Goal: Task Accomplishment & Management: Use online tool/utility

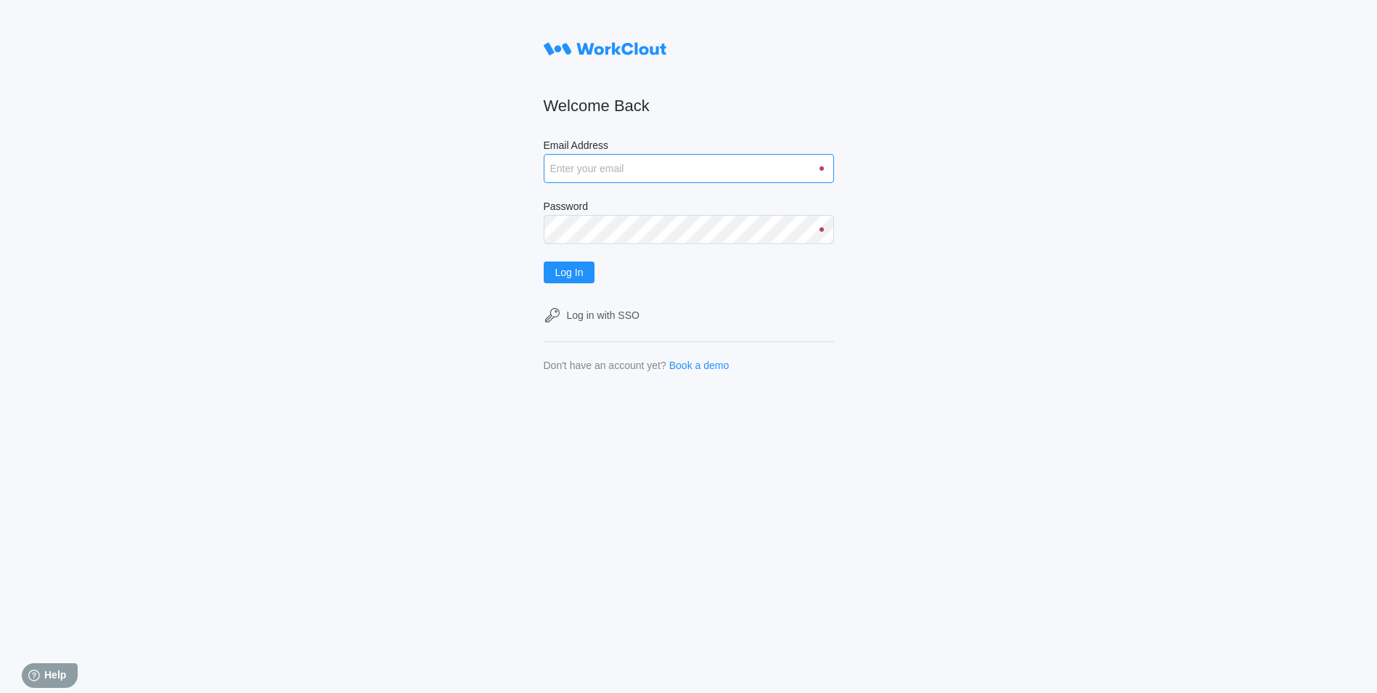
click at [681, 178] on input "Email Address" at bounding box center [689, 168] width 290 height 29
type input "justinsampel@gmail.com"
click at [544, 261] on button "Log In" at bounding box center [570, 272] width 52 height 22
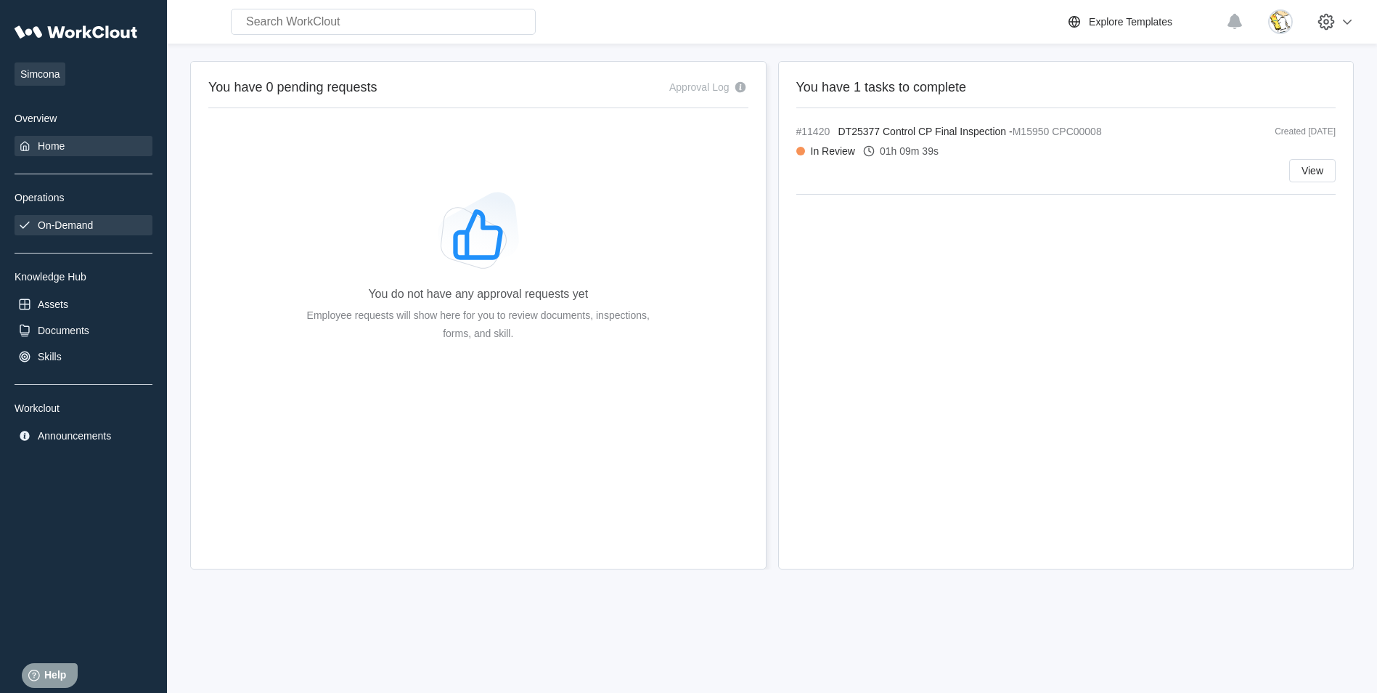
click at [58, 219] on div "On-Demand" at bounding box center [65, 225] width 55 height 12
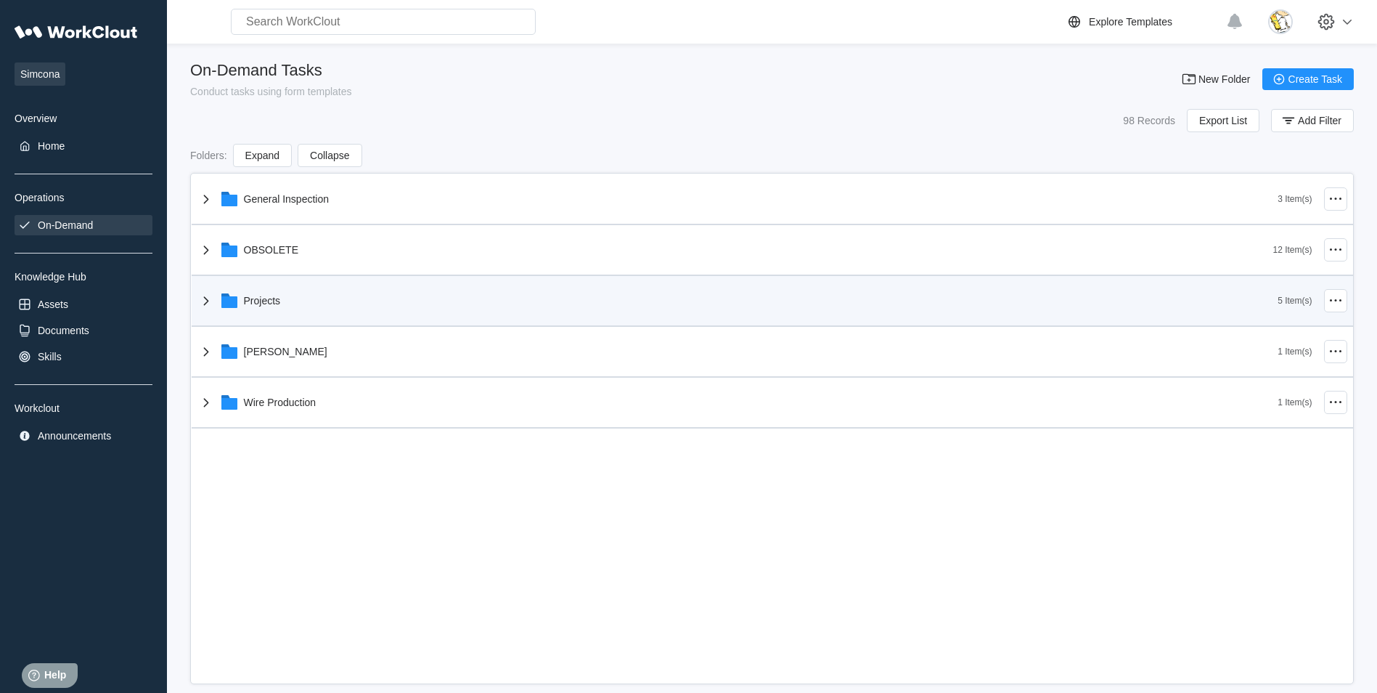
click at [256, 287] on div "Projects" at bounding box center [738, 301] width 1081 height 38
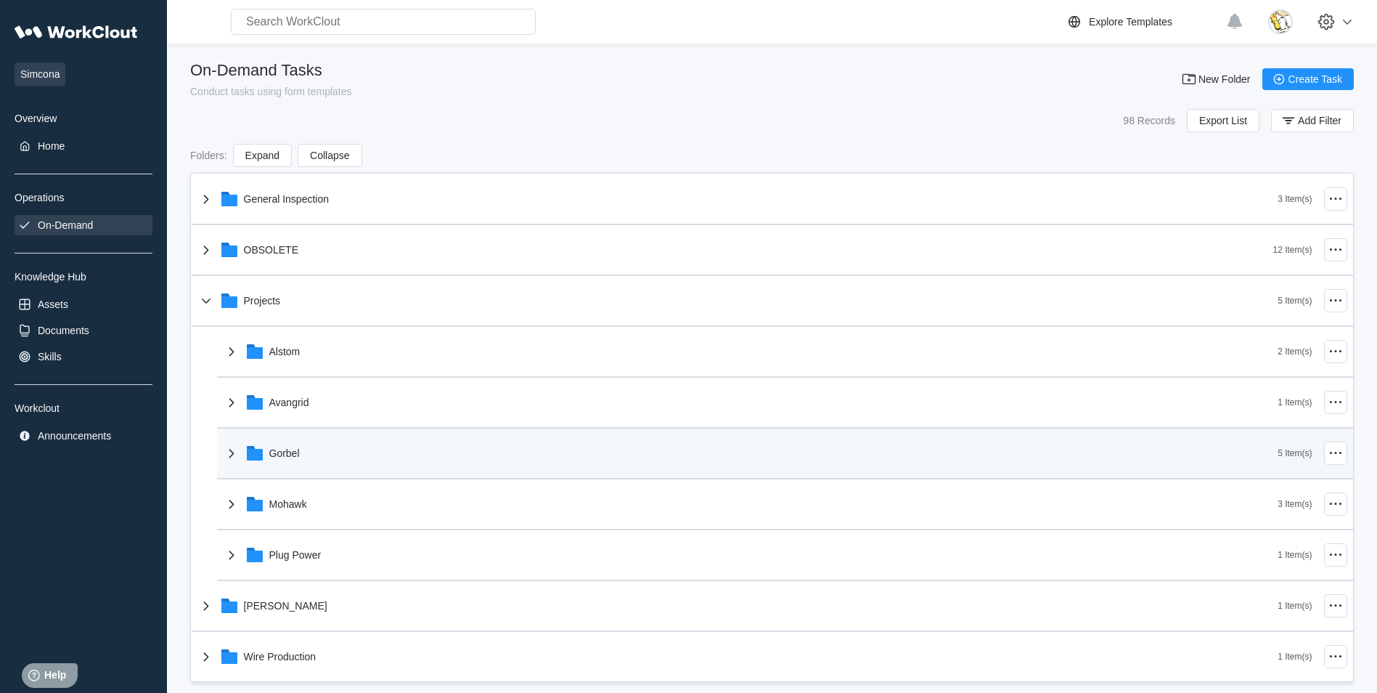
click at [278, 453] on div "Gorbel" at bounding box center [284, 453] width 30 height 12
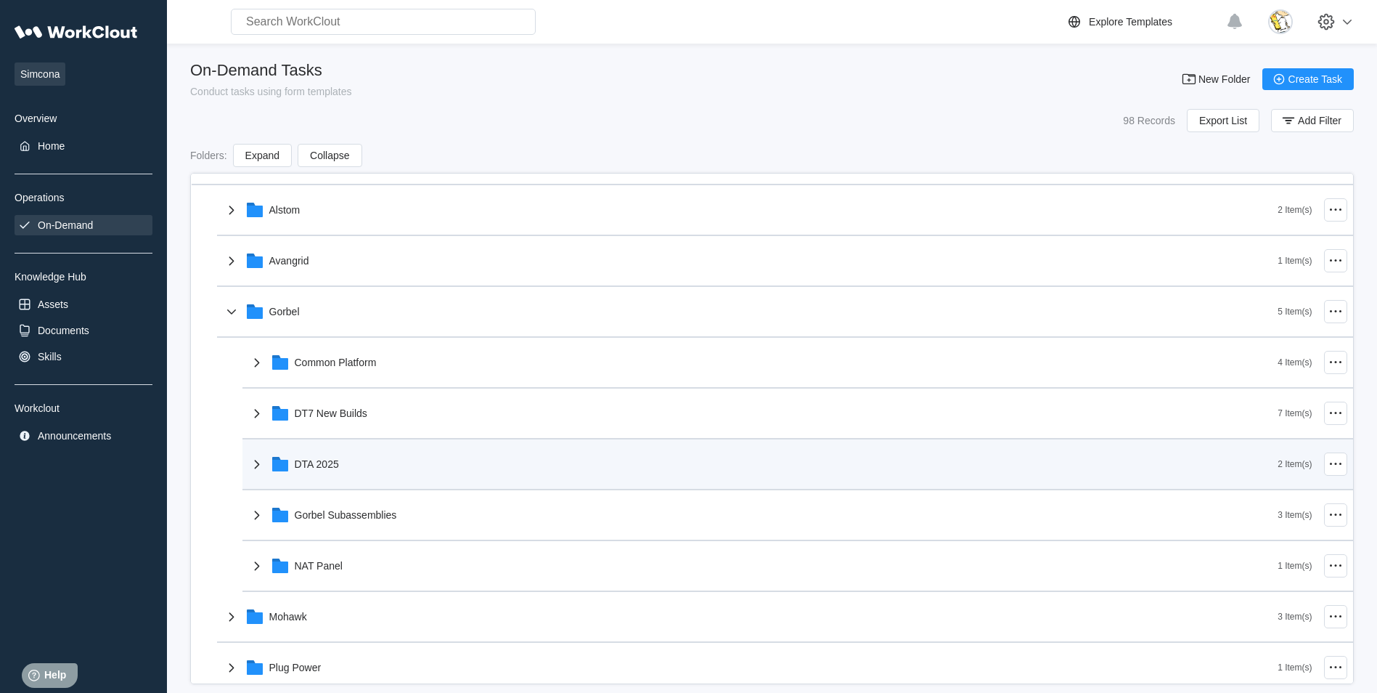
scroll to position [145, 0]
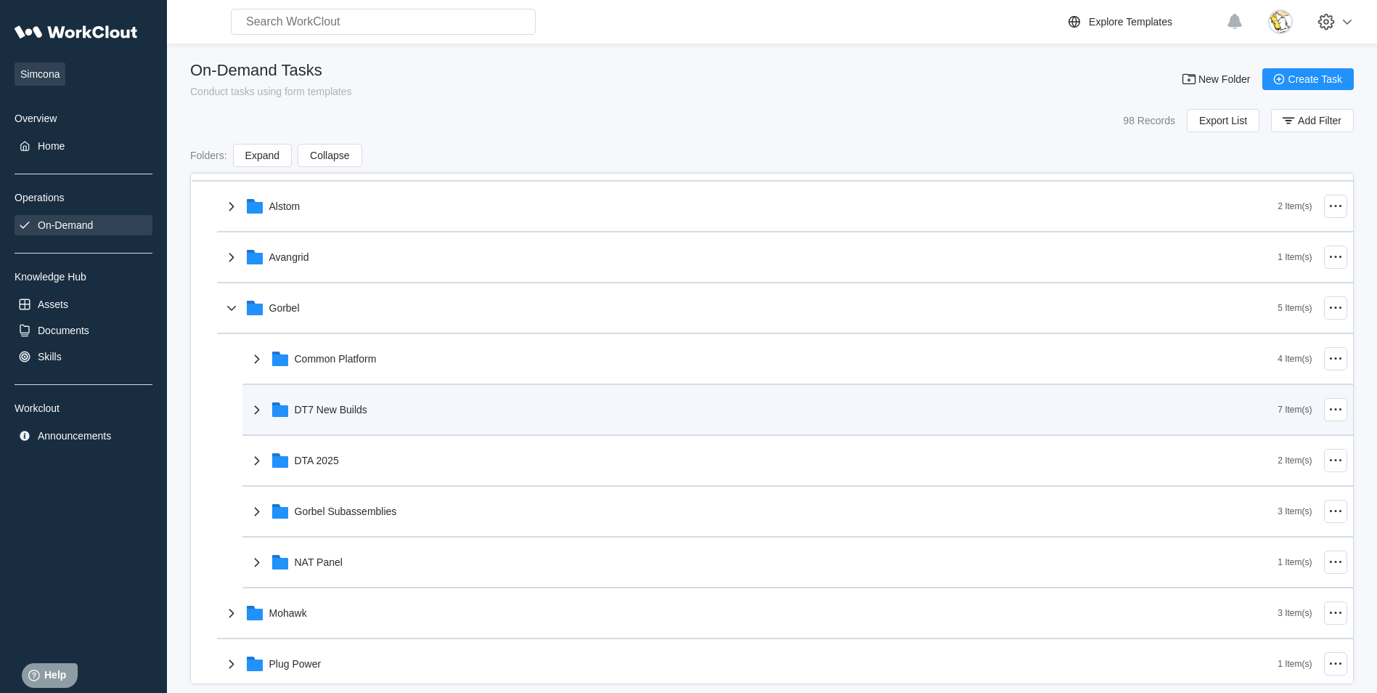
click at [383, 408] on div "DT7 New Builds" at bounding box center [763, 410] width 1030 height 38
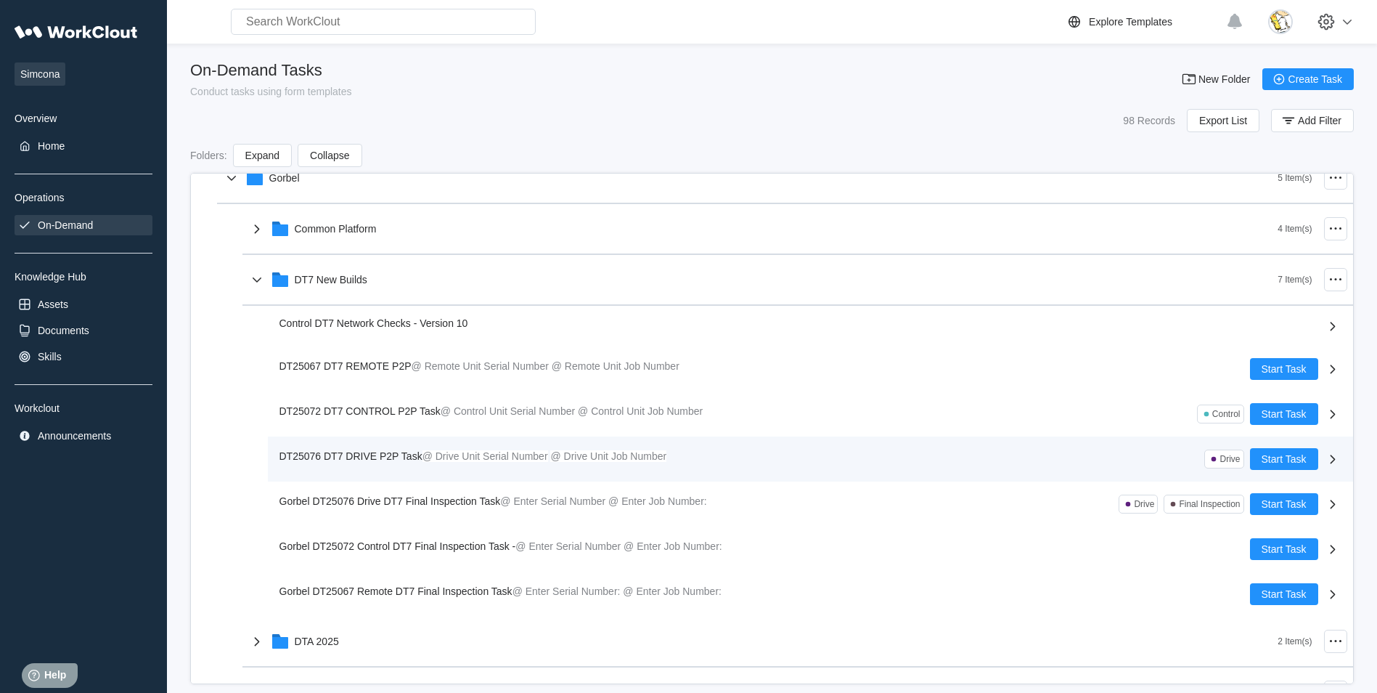
scroll to position [290, 0]
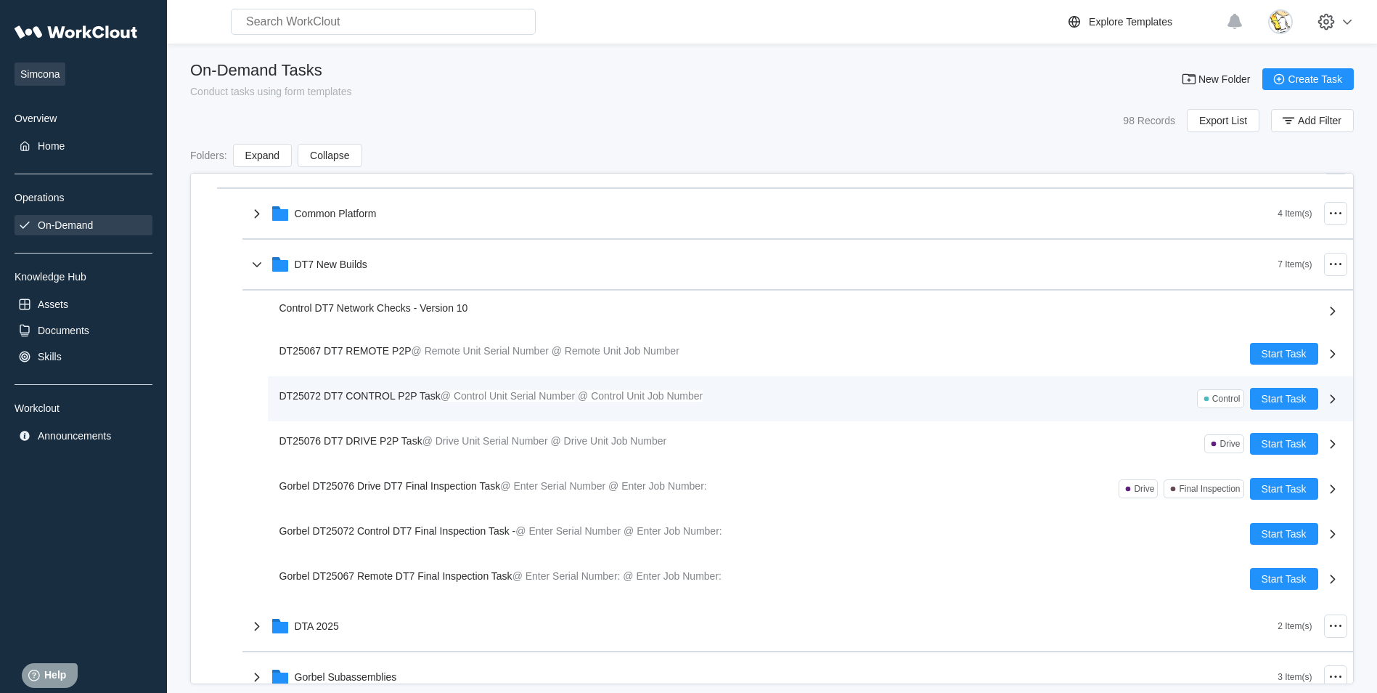
click at [389, 396] on span "DT25072 DT7 CONTROL P2P Task" at bounding box center [360, 396] width 161 height 12
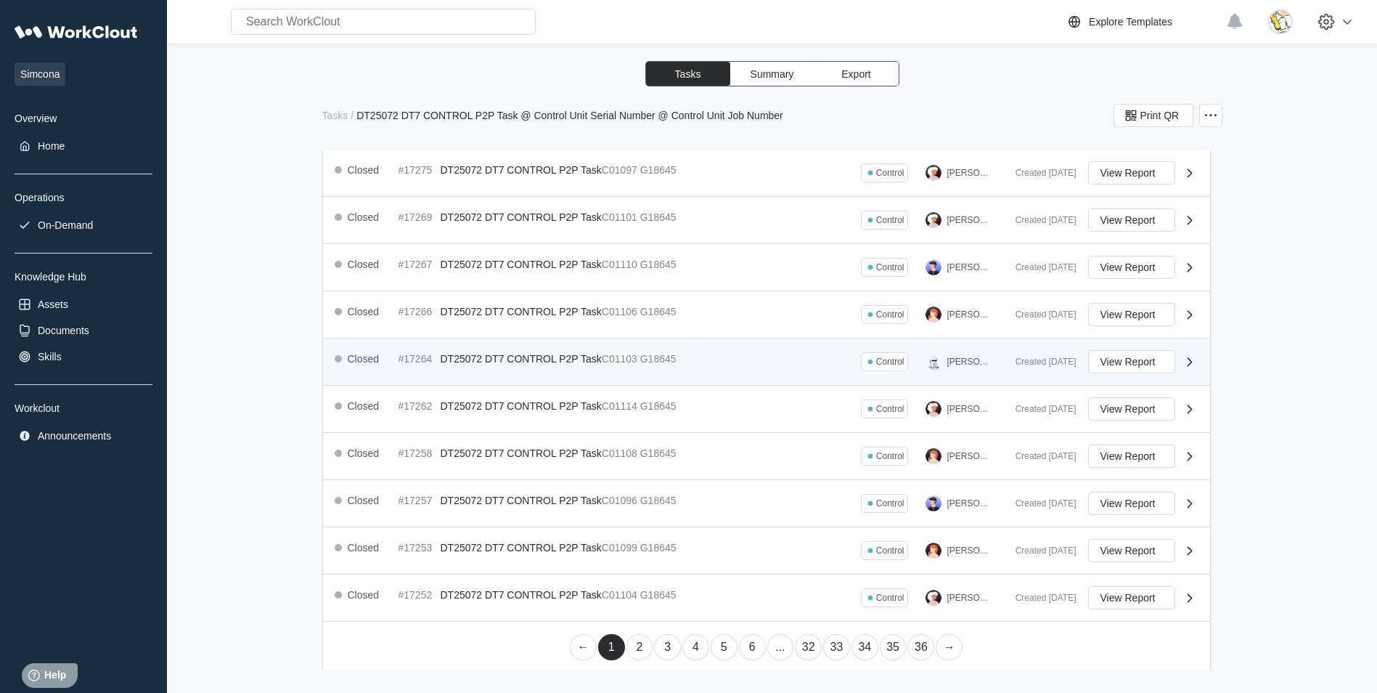
scroll to position [452, 0]
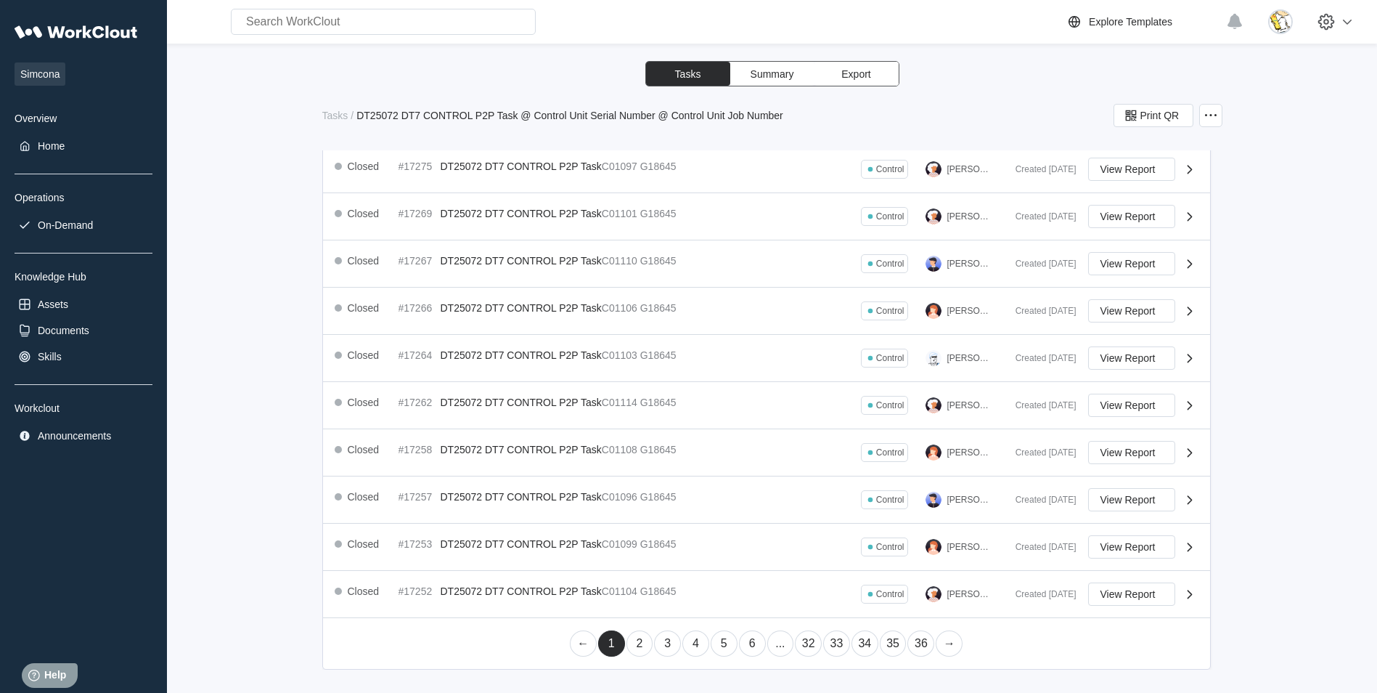
click at [638, 640] on link "2" at bounding box center [640, 643] width 27 height 26
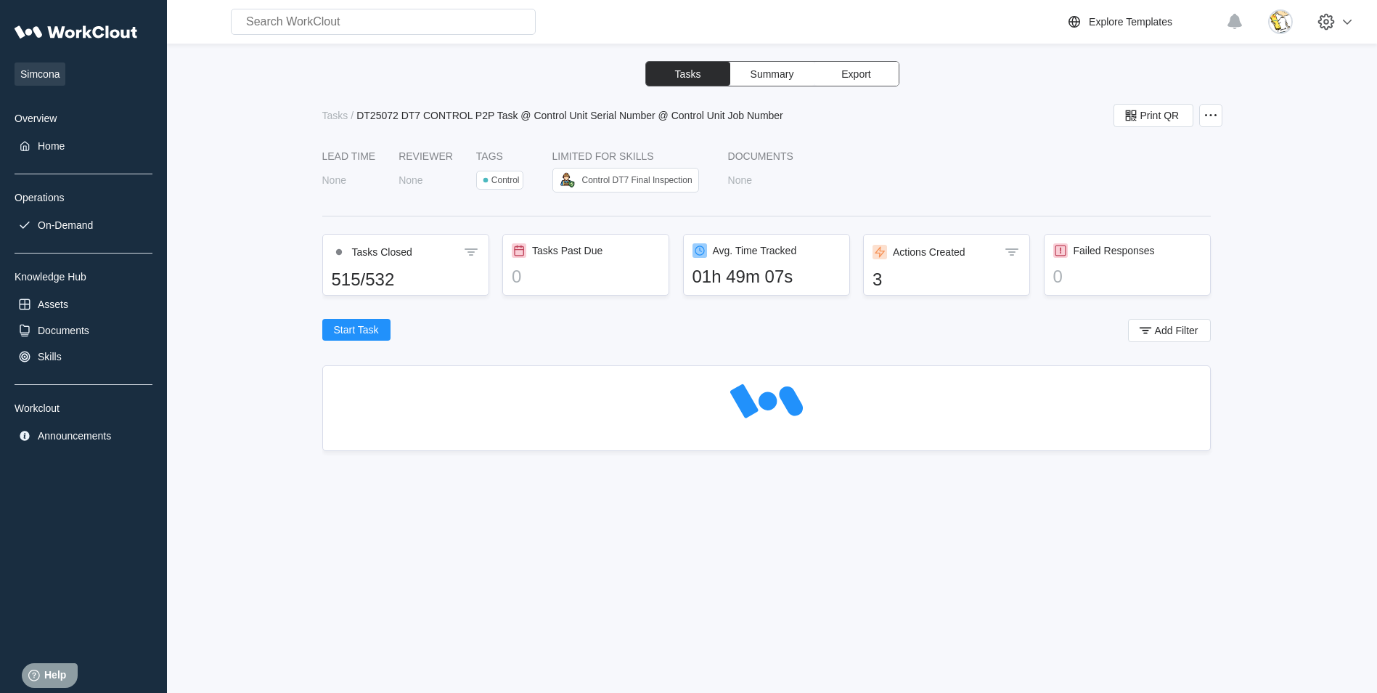
scroll to position [0, 0]
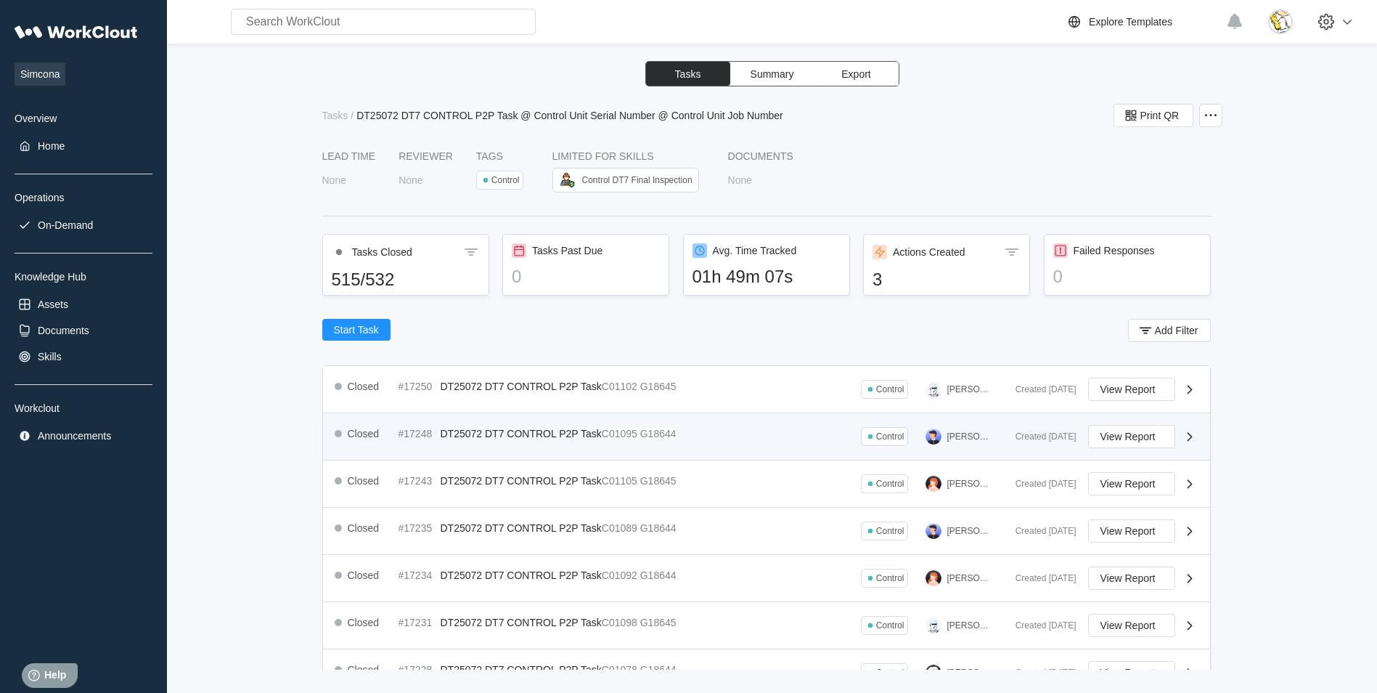
click at [640, 432] on span at bounding box center [639, 434] width 3 height 12
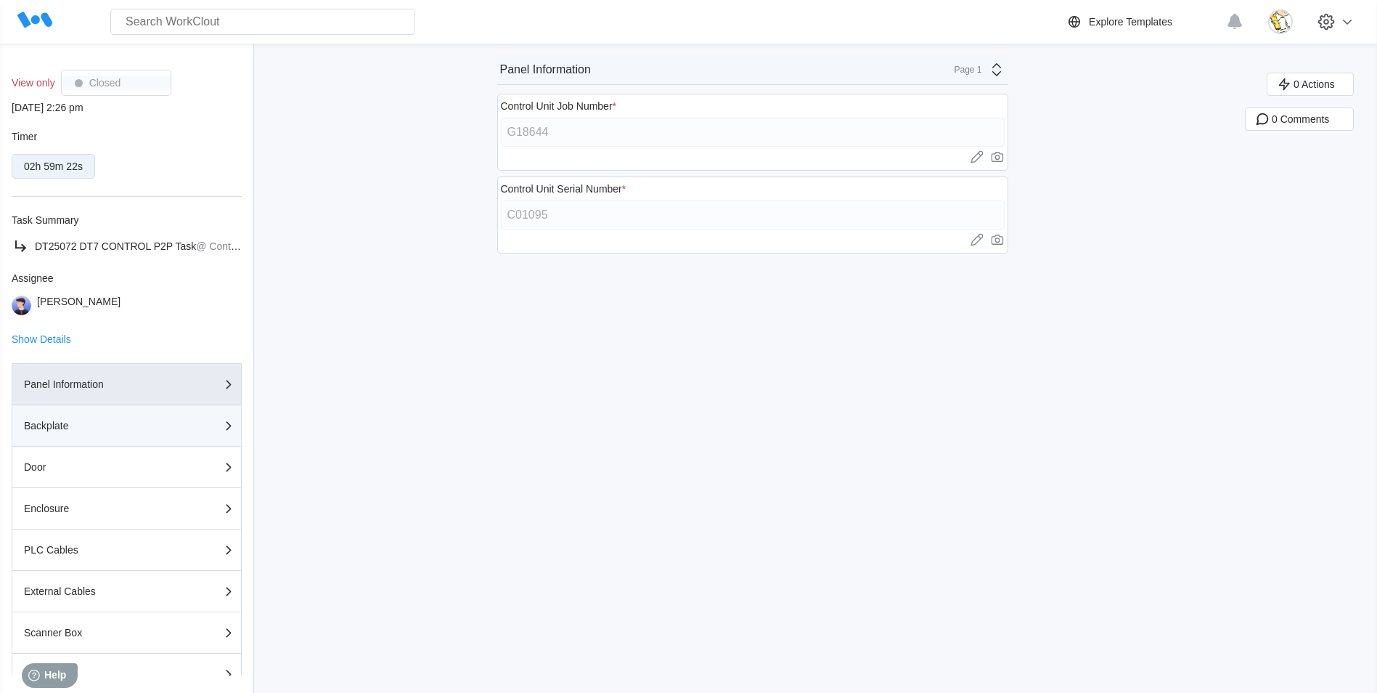
scroll to position [213, 0]
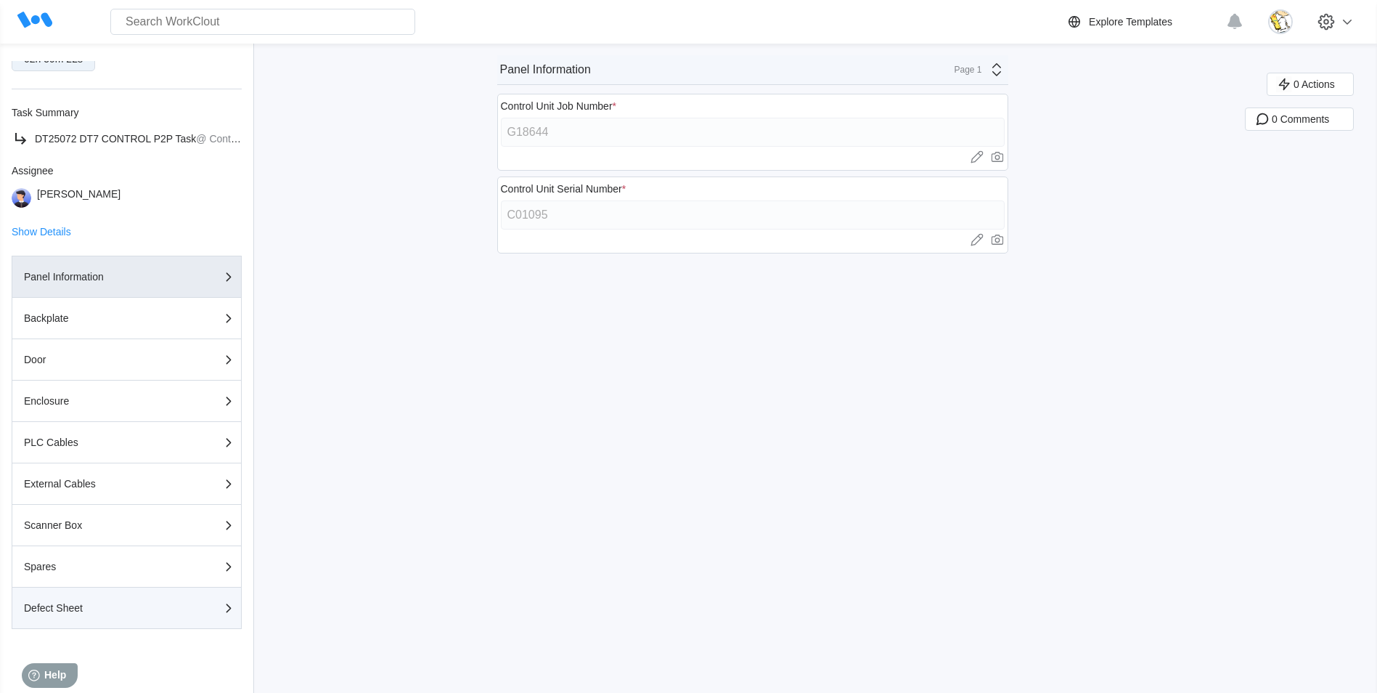
click at [101, 614] on div "Defect Sheet" at bounding box center [126, 607] width 205 height 17
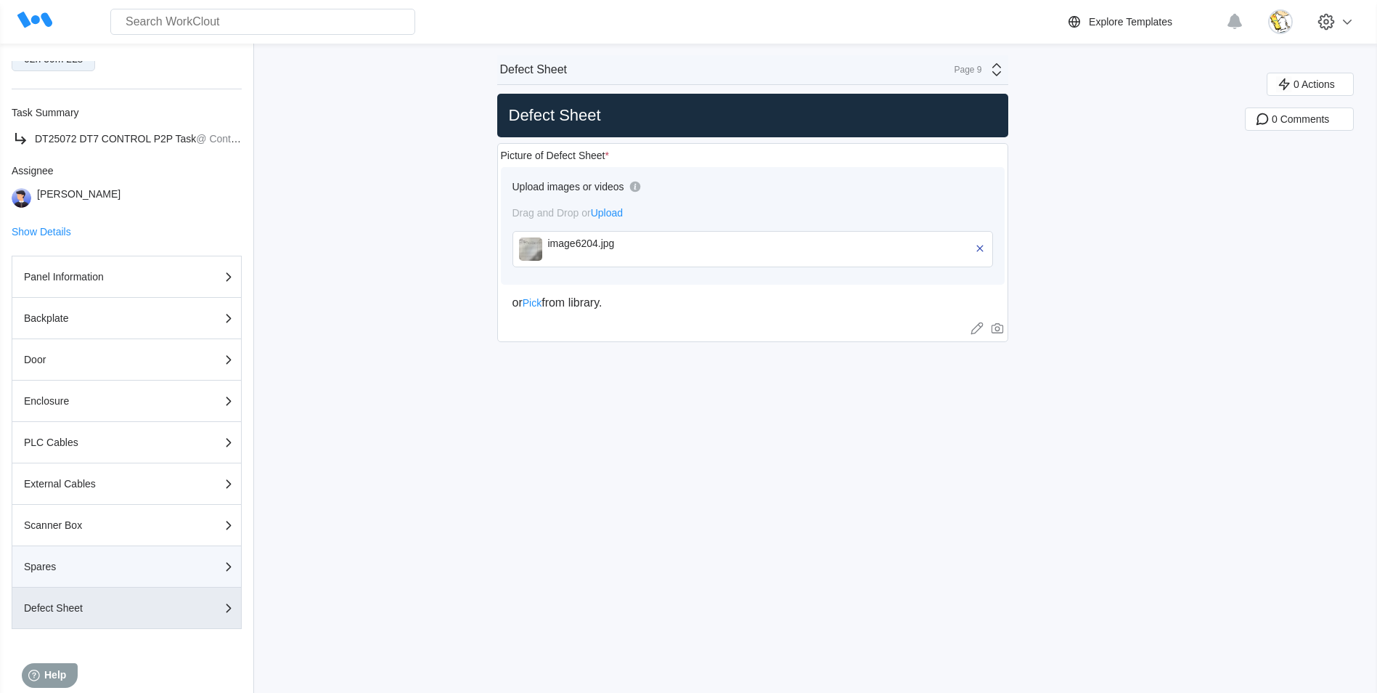
drag, startPoint x: 126, startPoint y: 543, endPoint x: 118, endPoint y: 547, distance: 9.7
click at [124, 546] on div "Panel Information Backplate Door Enclosure PLC Cables External Cables Scanner B…" at bounding box center [127, 442] width 230 height 373
click at [105, 557] on button "Spares" at bounding box center [127, 566] width 230 height 41
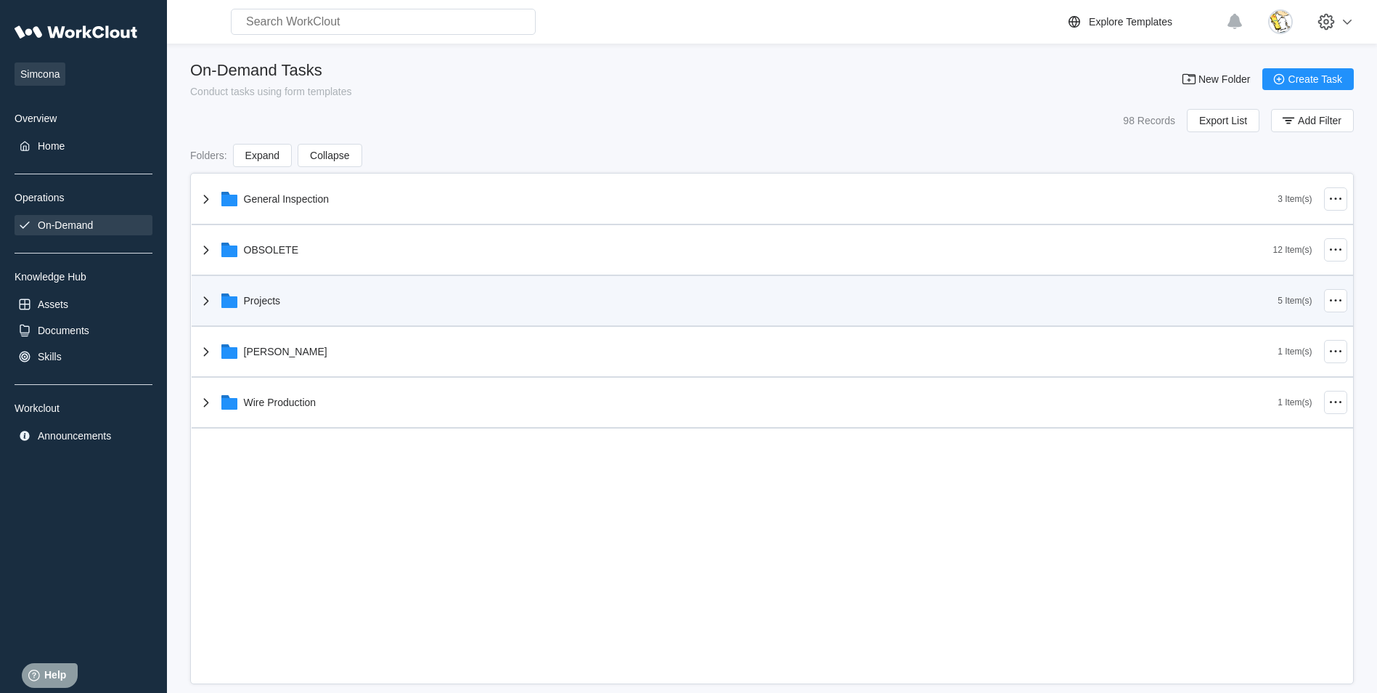
click at [231, 296] on icon at bounding box center [229, 302] width 16 height 12
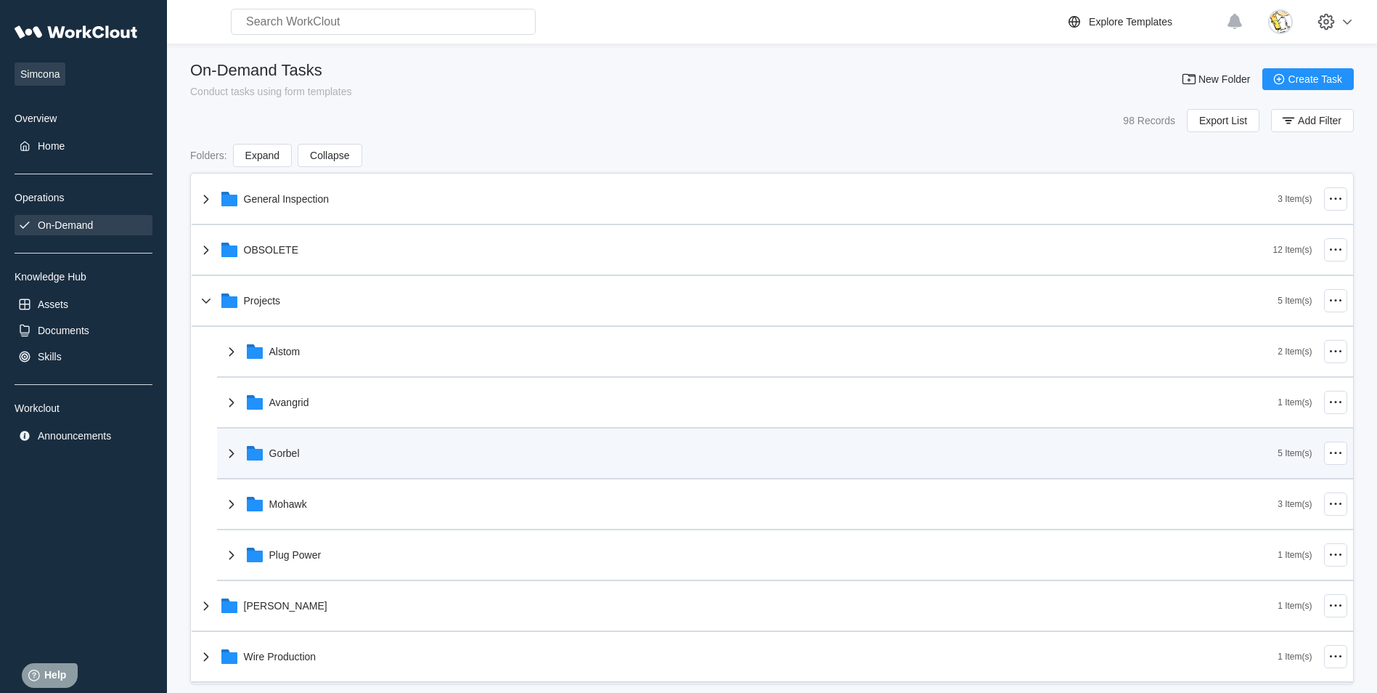
click at [288, 447] on div "Gorbel" at bounding box center [284, 453] width 30 height 12
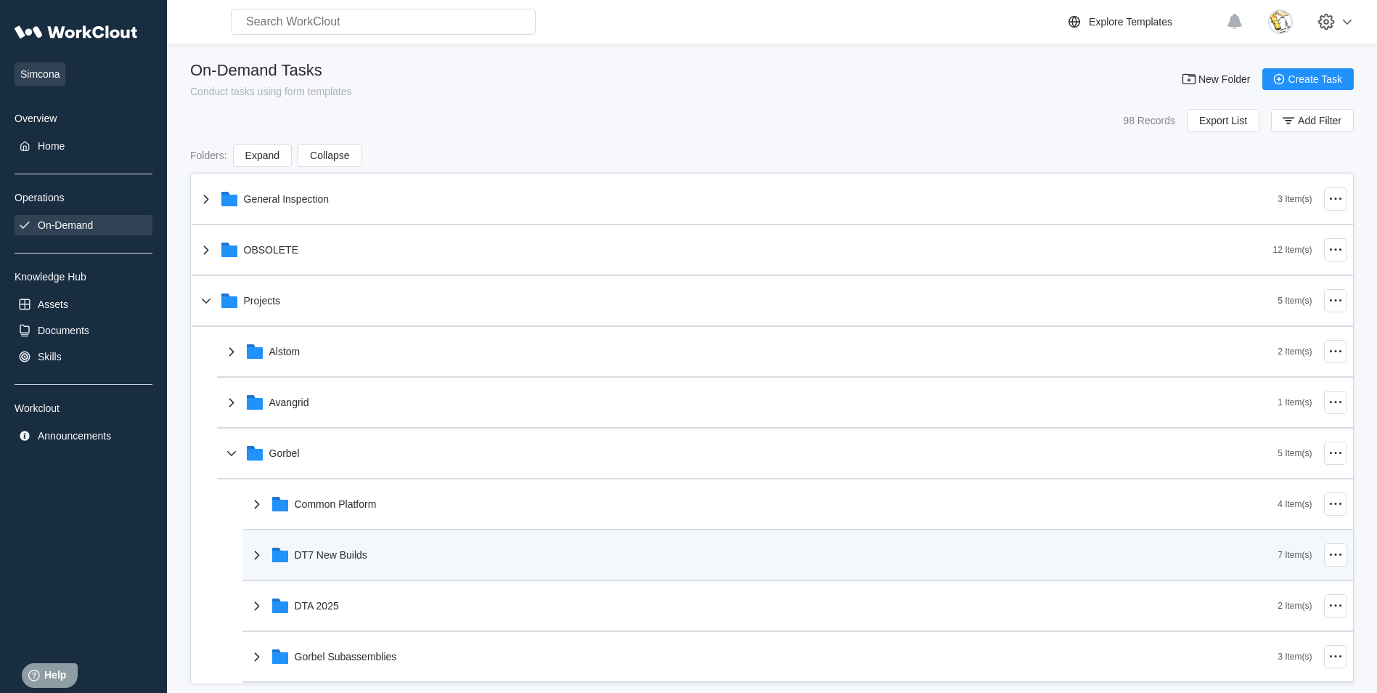
click at [346, 555] on div "DT7 New Builds" at bounding box center [331, 555] width 73 height 12
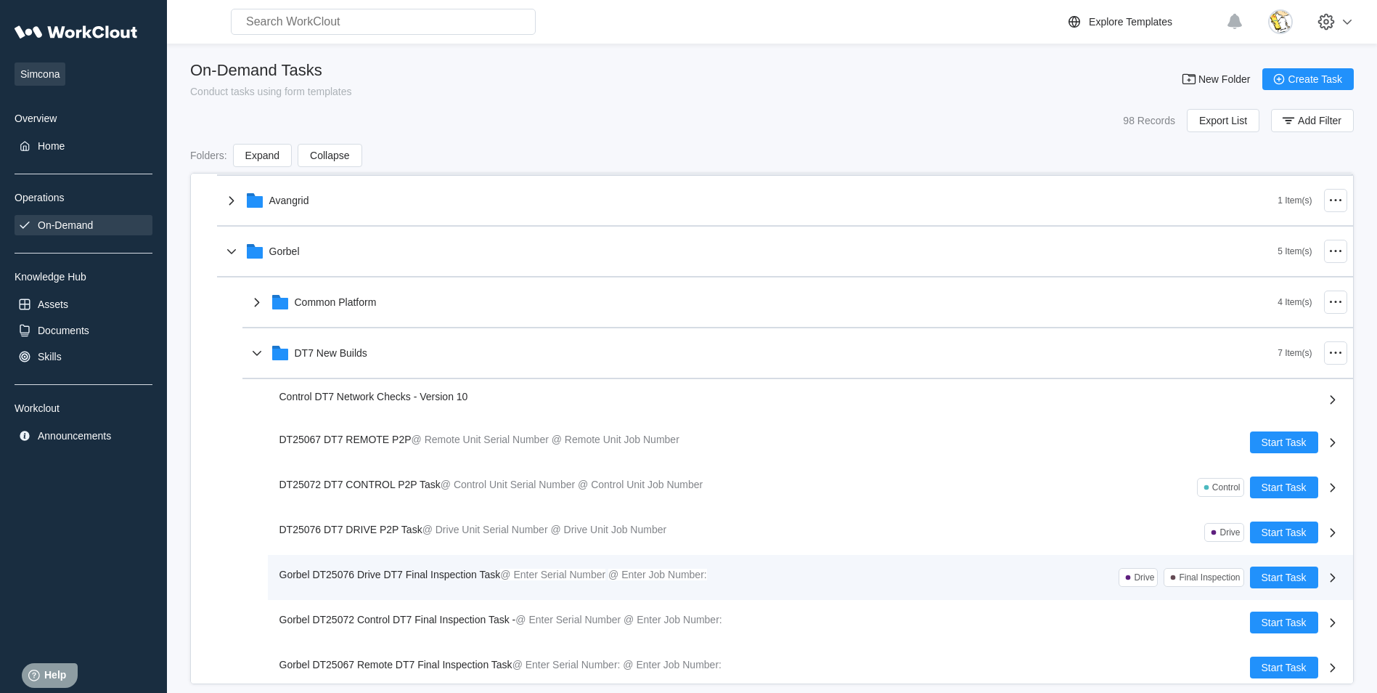
scroll to position [218, 0]
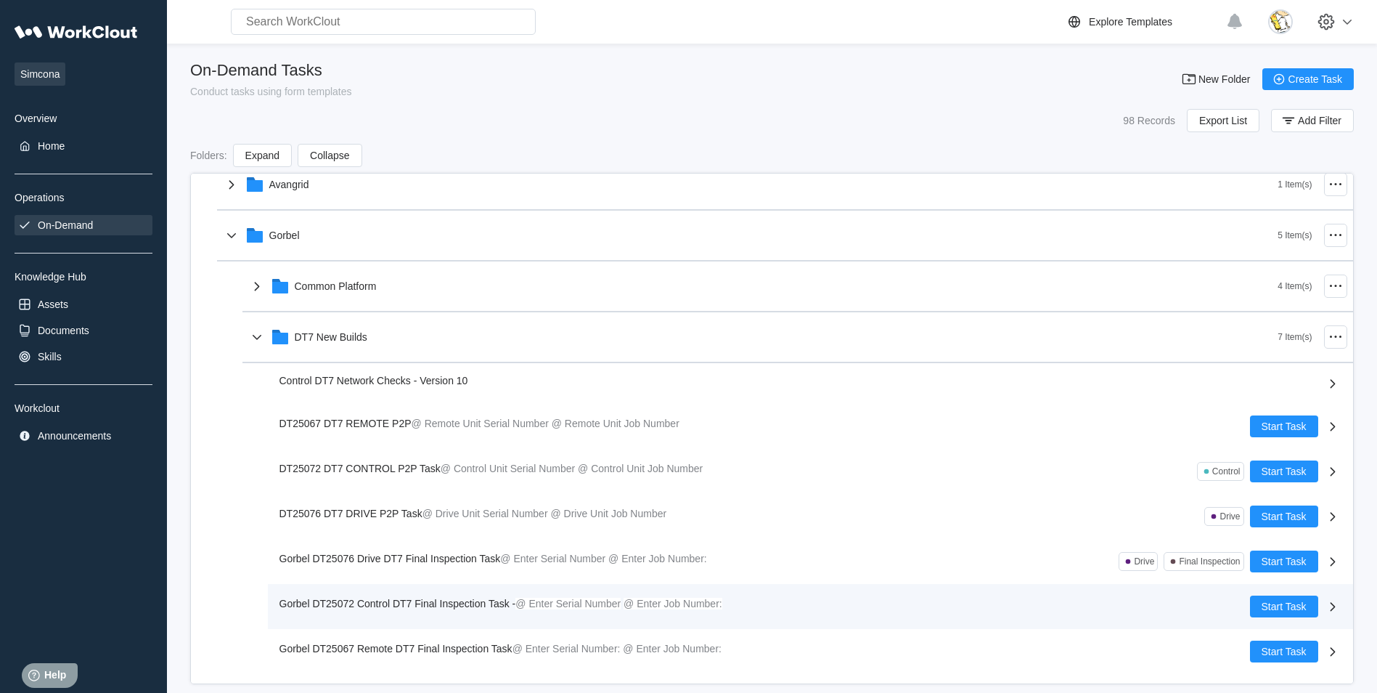
click at [452, 604] on span "Gorbel DT25072 Control DT7 Final Inspection Task -" at bounding box center [398, 604] width 237 height 12
click at [456, 603] on span "Gorbel DT25072 Control DT7 Final Inspection Task -" at bounding box center [398, 604] width 237 height 12
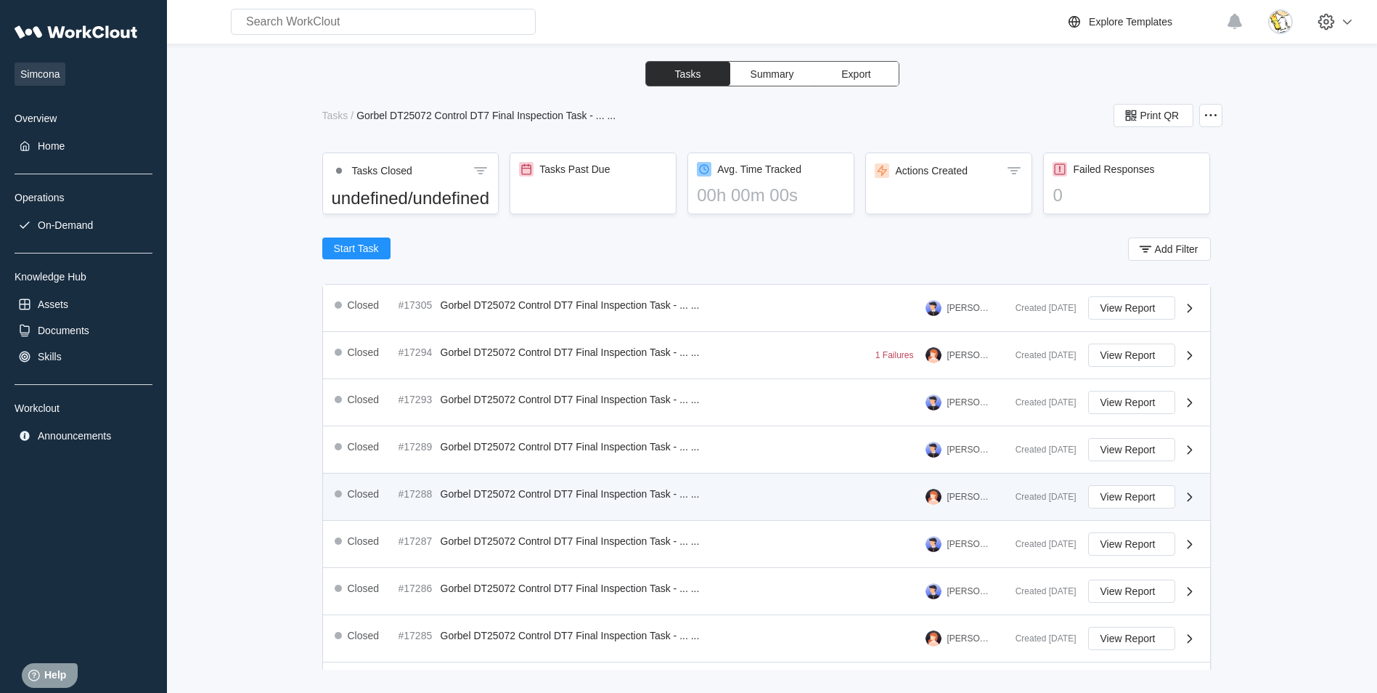
scroll to position [73, 0]
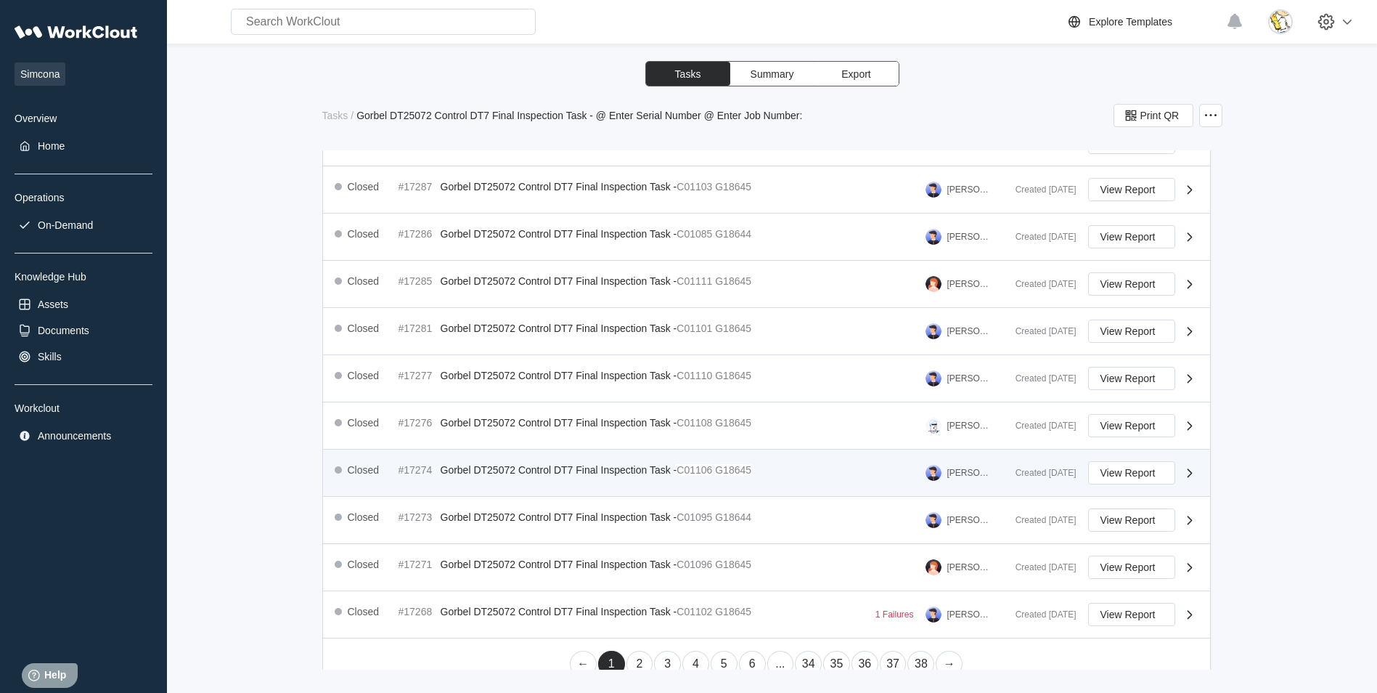
scroll to position [456, 0]
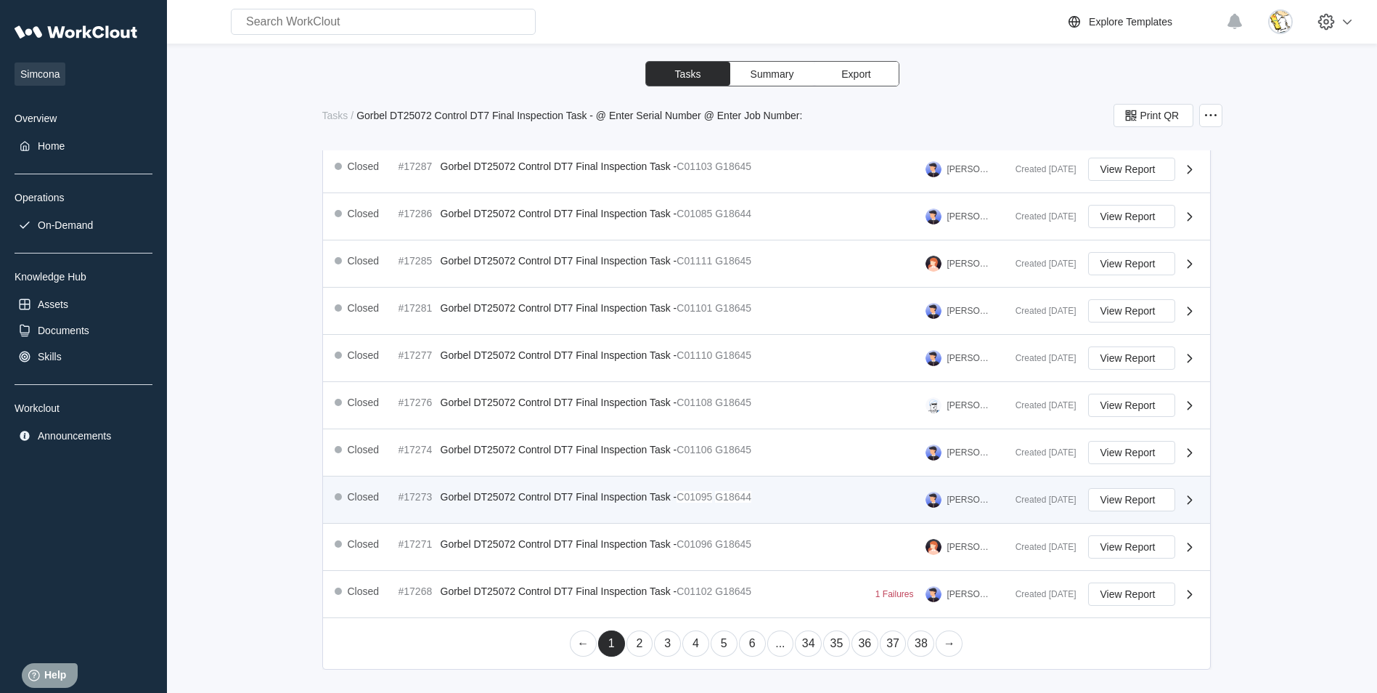
click at [728, 496] on mark "G18644" at bounding box center [733, 497] width 36 height 12
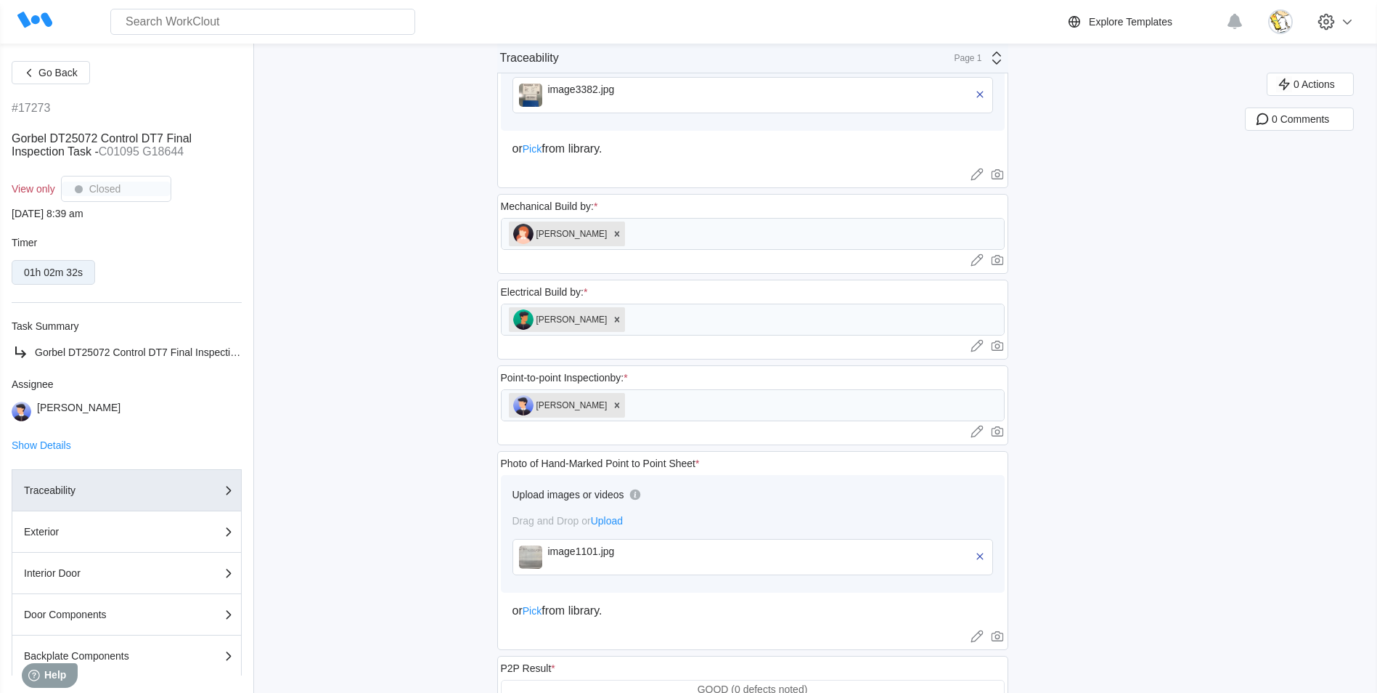
scroll to position [653, 0]
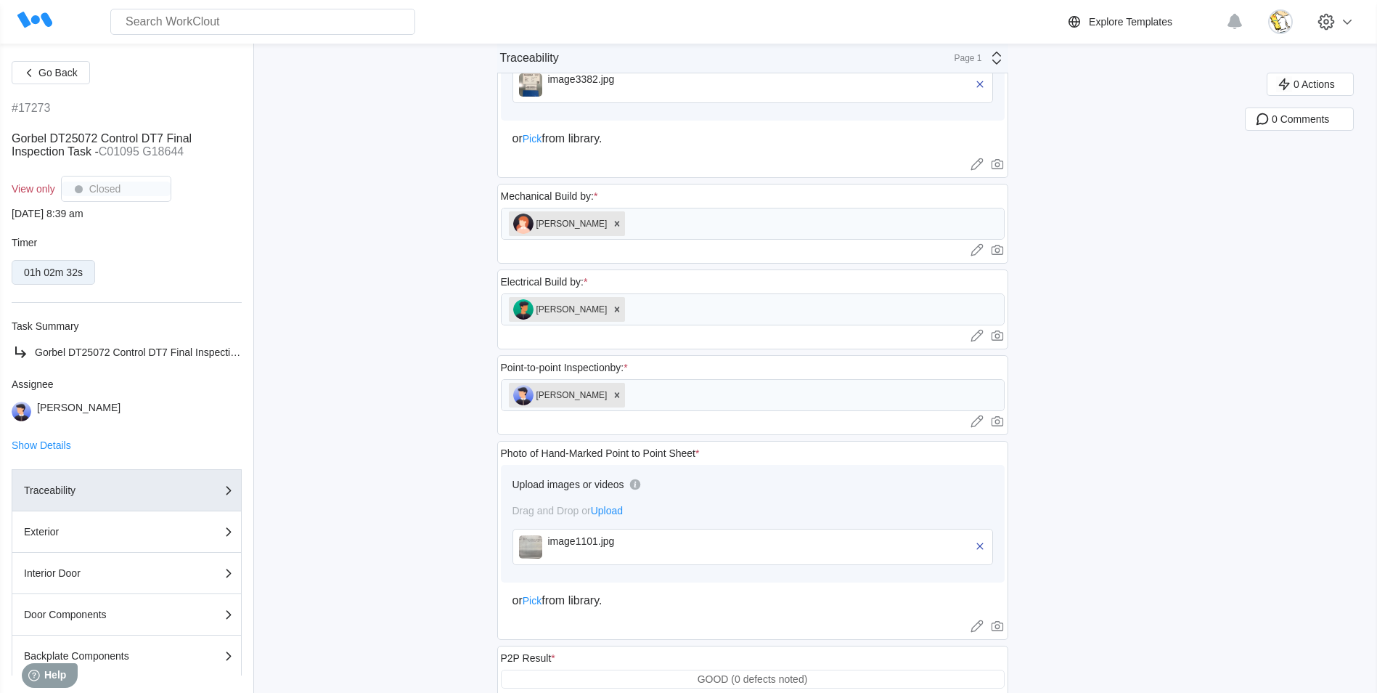
click at [570, 541] on div "image1101.jpg" at bounding box center [631, 541] width 167 height 12
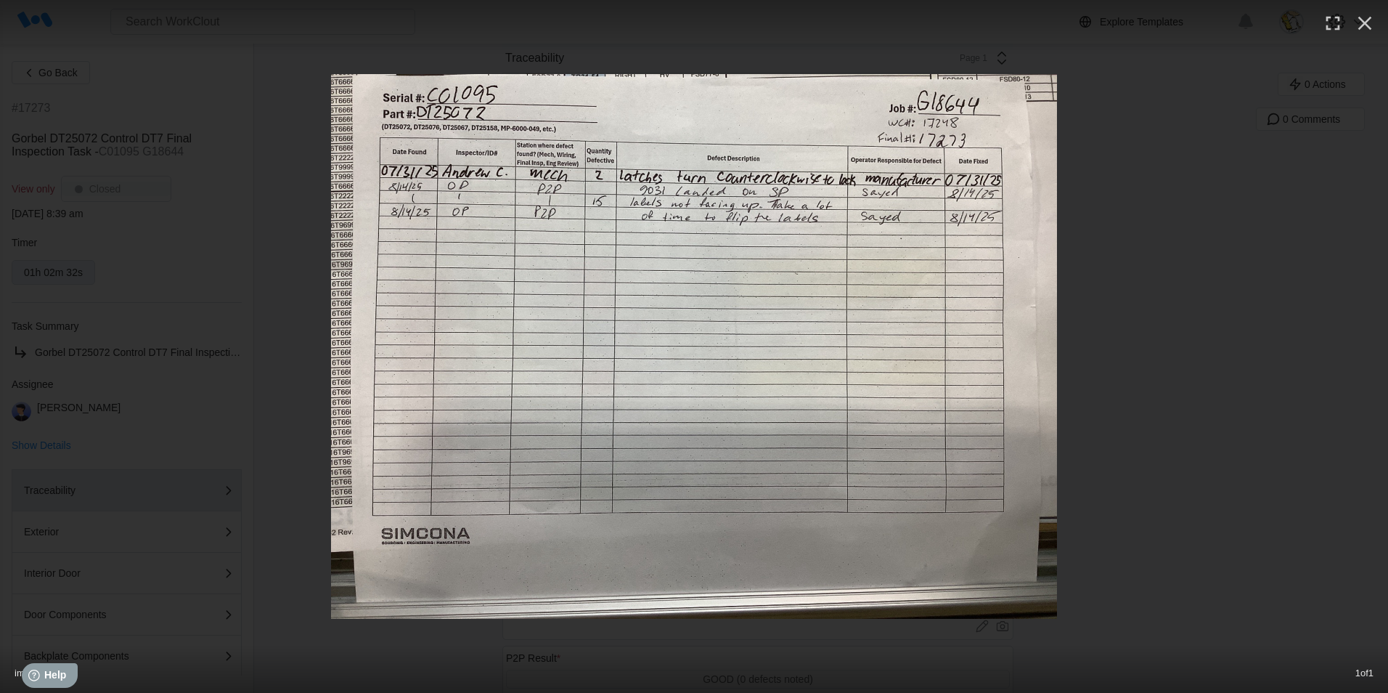
drag, startPoint x: 1357, startPoint y: 21, endPoint x: 1100, endPoint y: 172, distance: 298.1
click at [1359, 20] on icon "button" at bounding box center [1364, 23] width 23 height 23
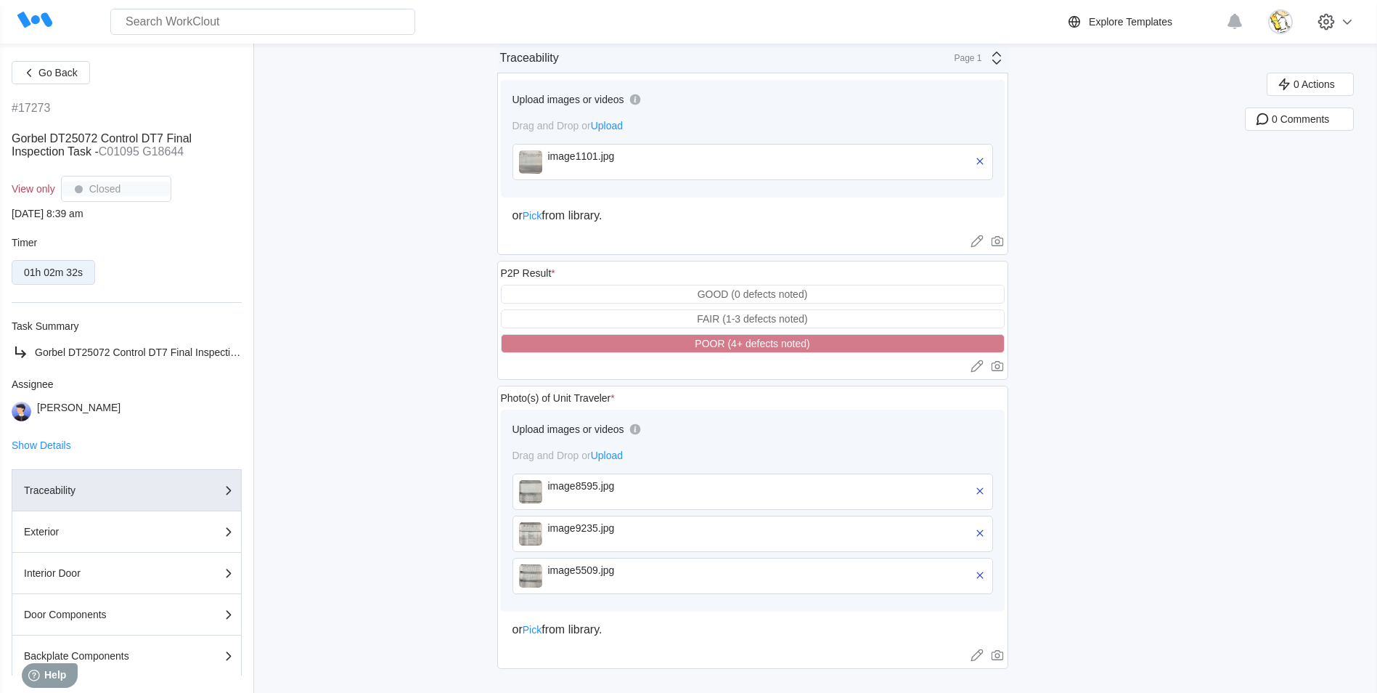
scroll to position [1041, 0]
click at [547, 489] on div "image8595.jpg" at bounding box center [753, 489] width 481 height 36
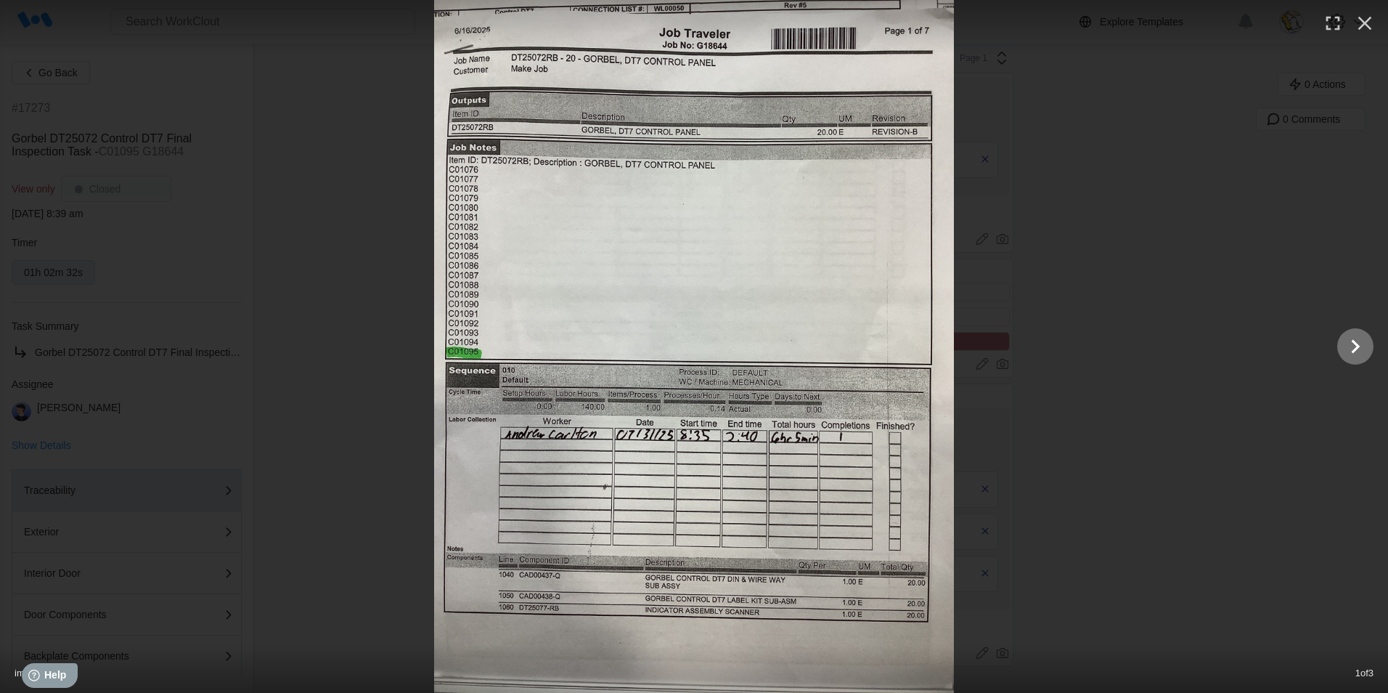
click at [1365, 351] on icon "Show slide 2 of 3" at bounding box center [1356, 346] width 28 height 35
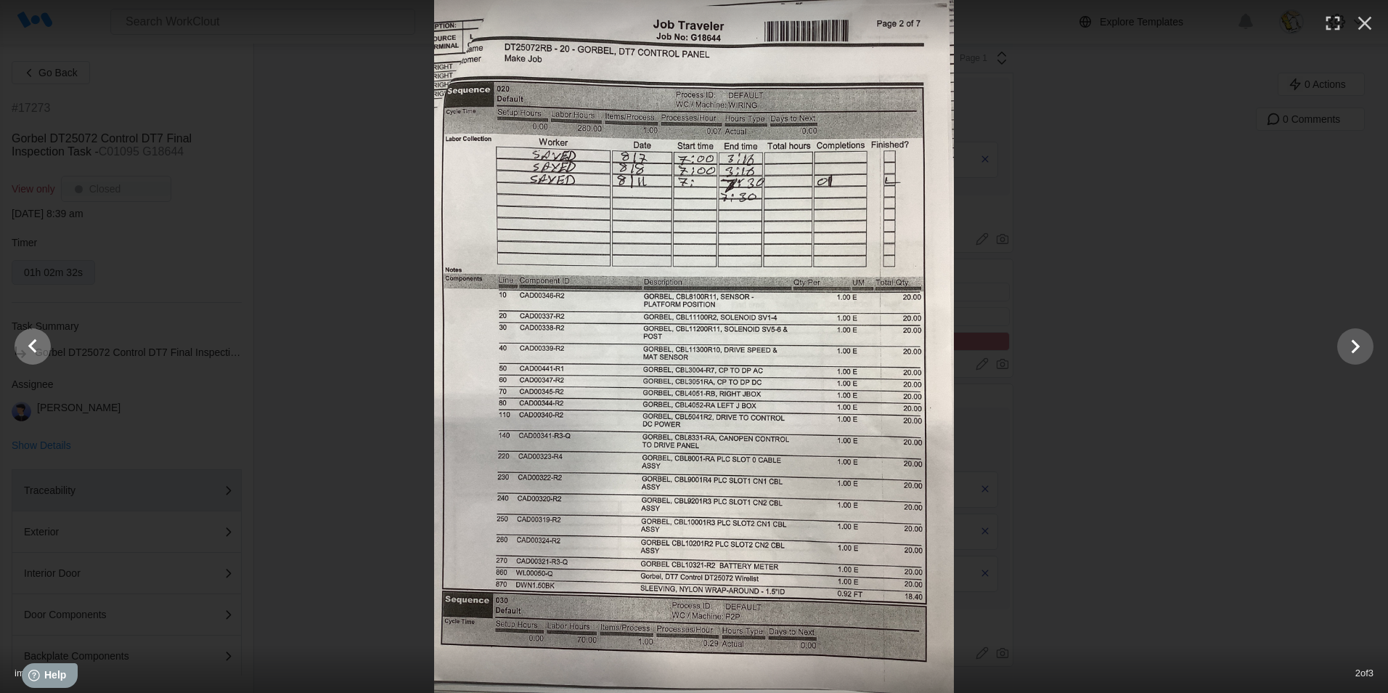
click at [40, 335] on icon "Show slide 1 of 3" at bounding box center [33, 346] width 28 height 35
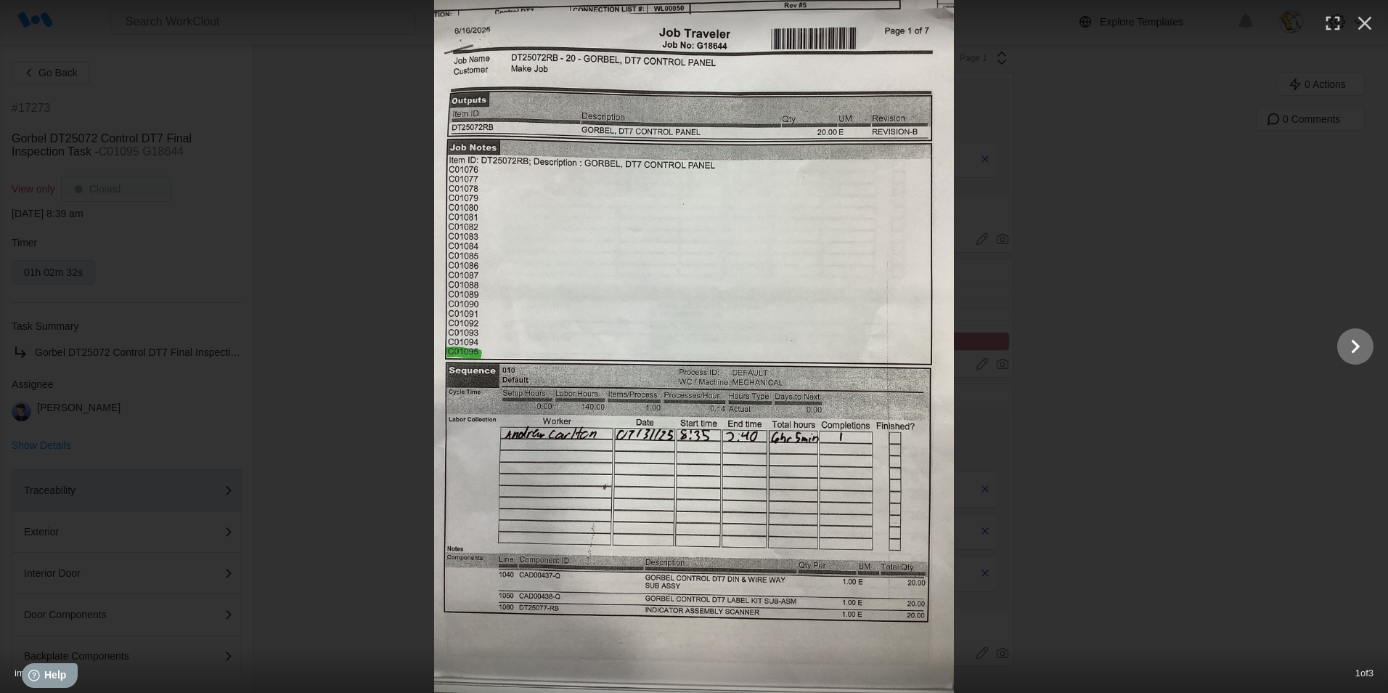
click at [1356, 341] on icon "Show slide 2 of 3" at bounding box center [1356, 346] width 28 height 35
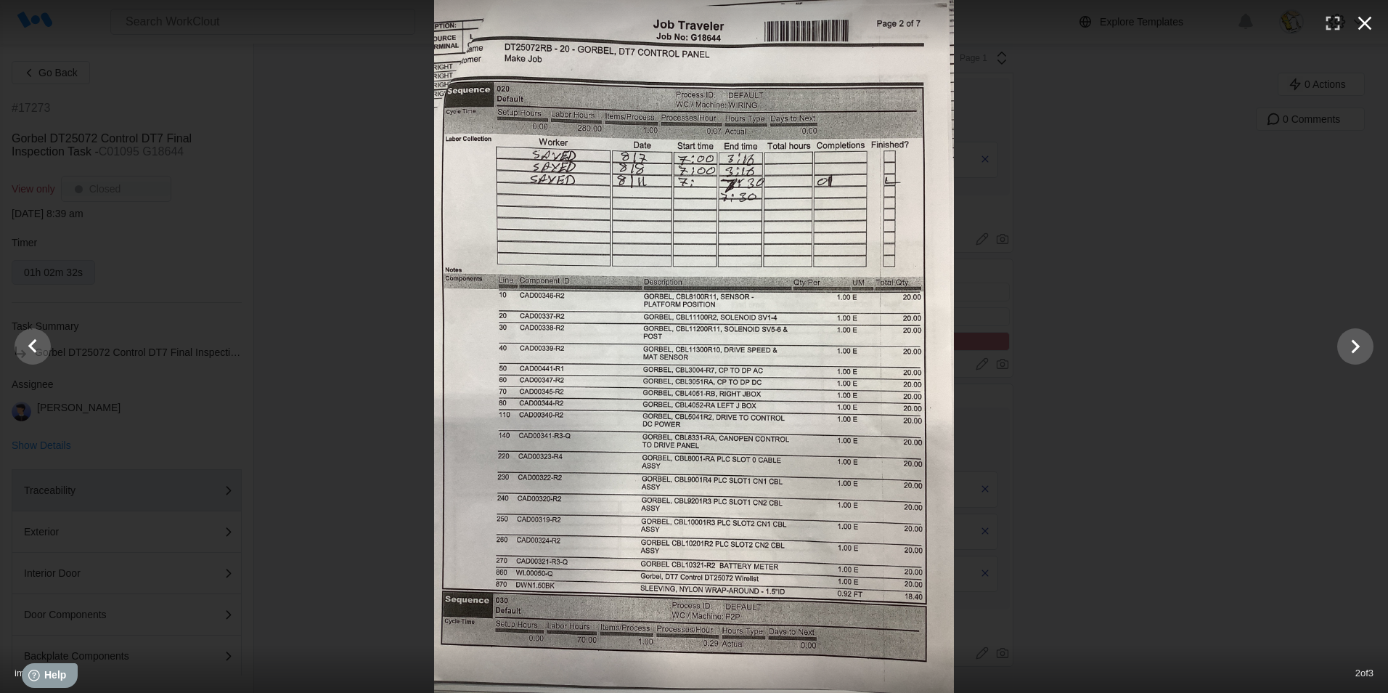
drag, startPoint x: 1368, startPoint y: 15, endPoint x: 1340, endPoint y: 34, distance: 34.0
click at [1368, 16] on icon "button" at bounding box center [1364, 23] width 23 height 23
